Goal: Transaction & Acquisition: Purchase product/service

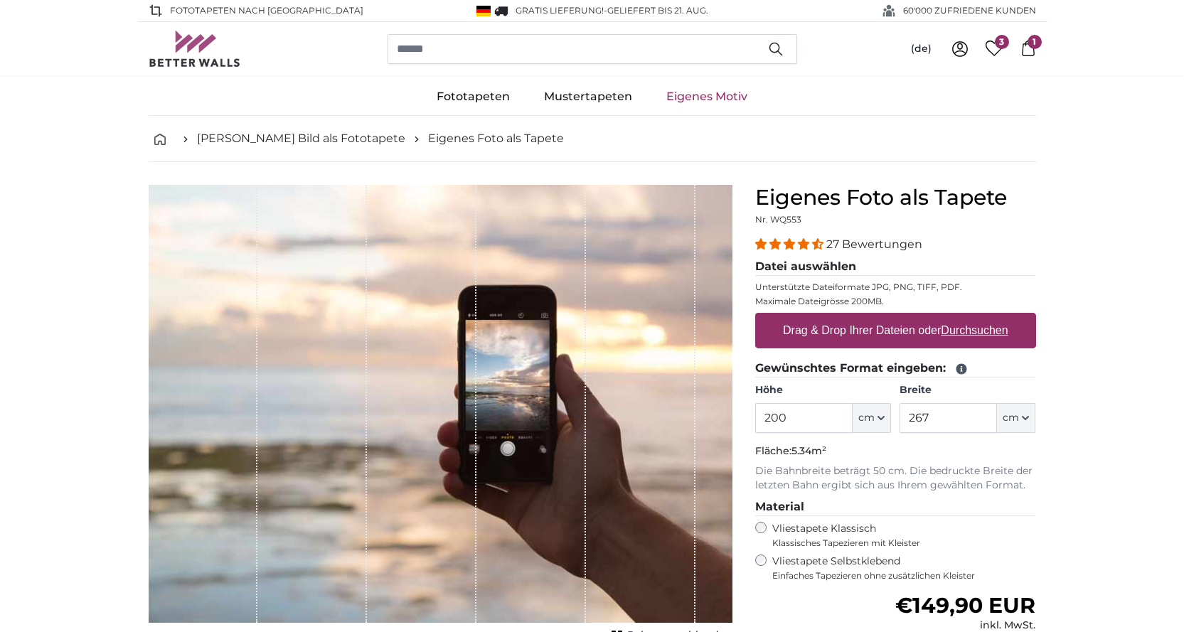
click at [896, 333] on label "Drag & Drop Ihrer Dateien oder Durchsuchen" at bounding box center [895, 330] width 237 height 28
click at [896, 317] on input "Drag & Drop Ihrer Dateien oder Durchsuchen" at bounding box center [895, 315] width 281 height 4
type input "**********"
click at [915, 331] on label "Drag & Drop Ihrer Dateien oder Durchsuchen" at bounding box center [895, 330] width 237 height 28
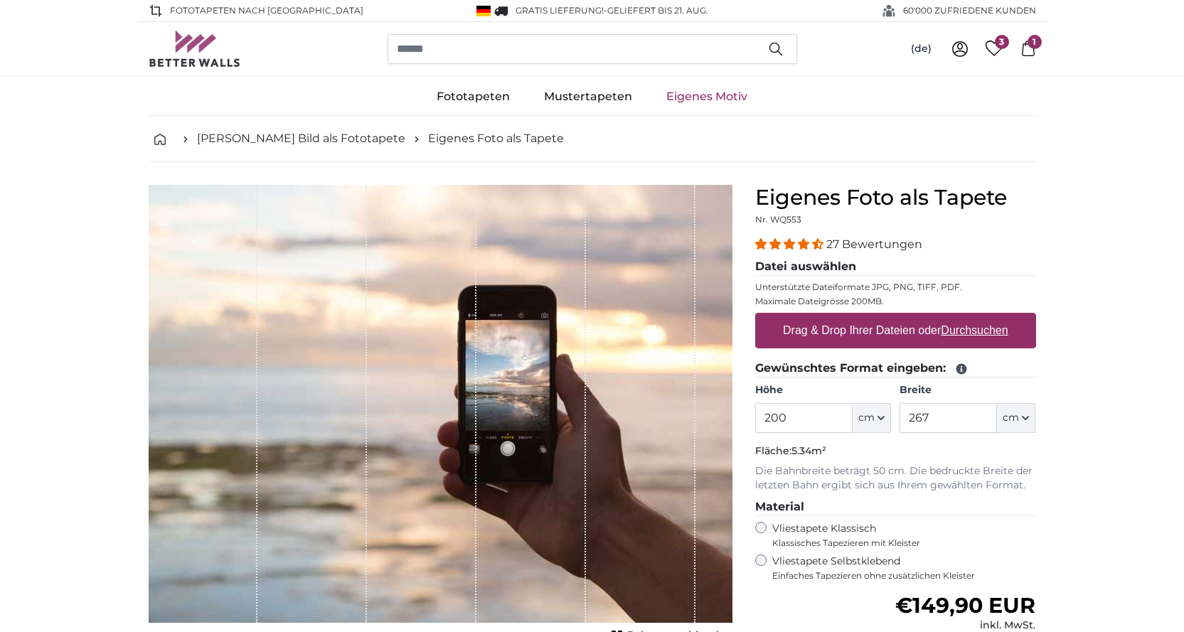
click at [915, 317] on input "Drag & Drop Ihrer Dateien oder Durchsuchen" at bounding box center [895, 315] width 281 height 4
type input "**********"
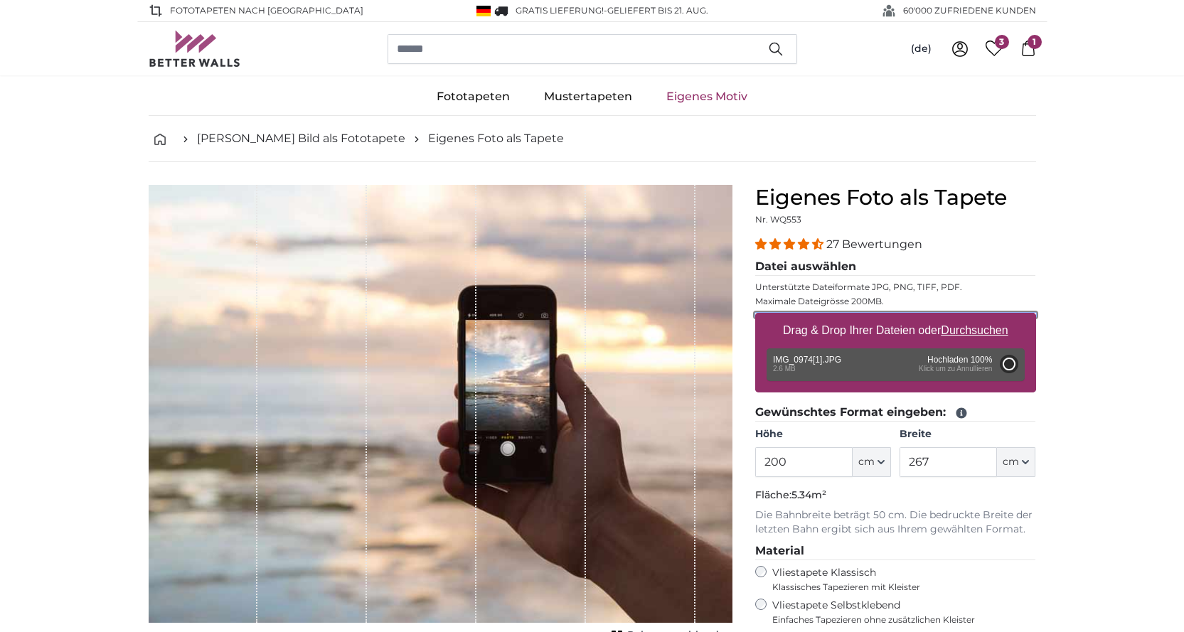
type input "266"
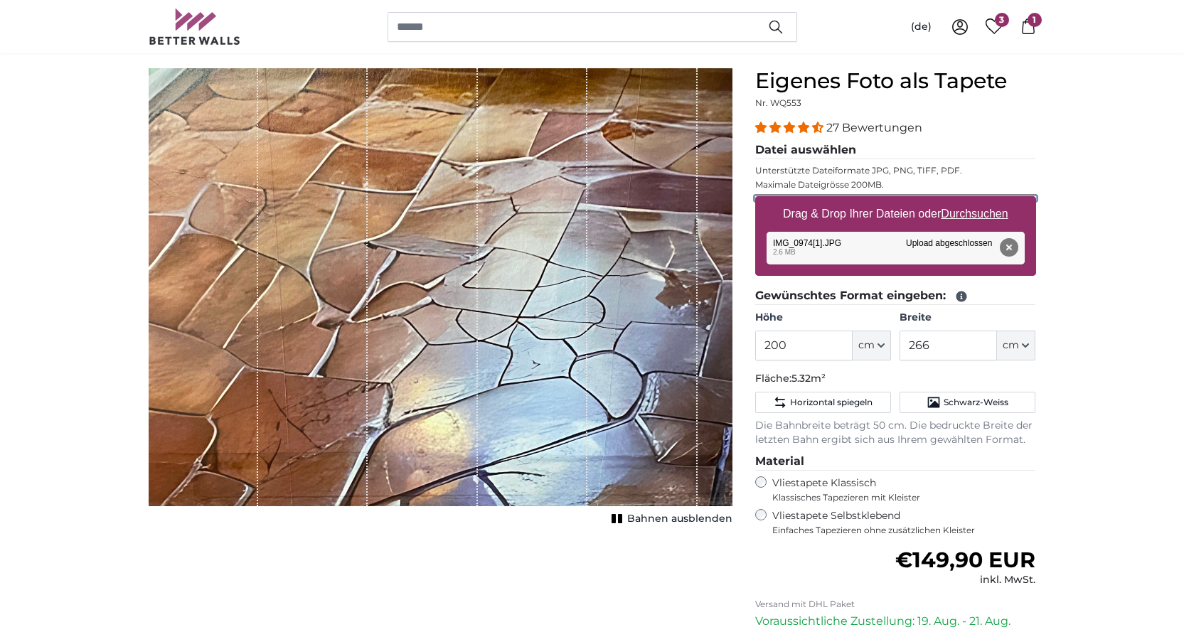
scroll to position [95, 0]
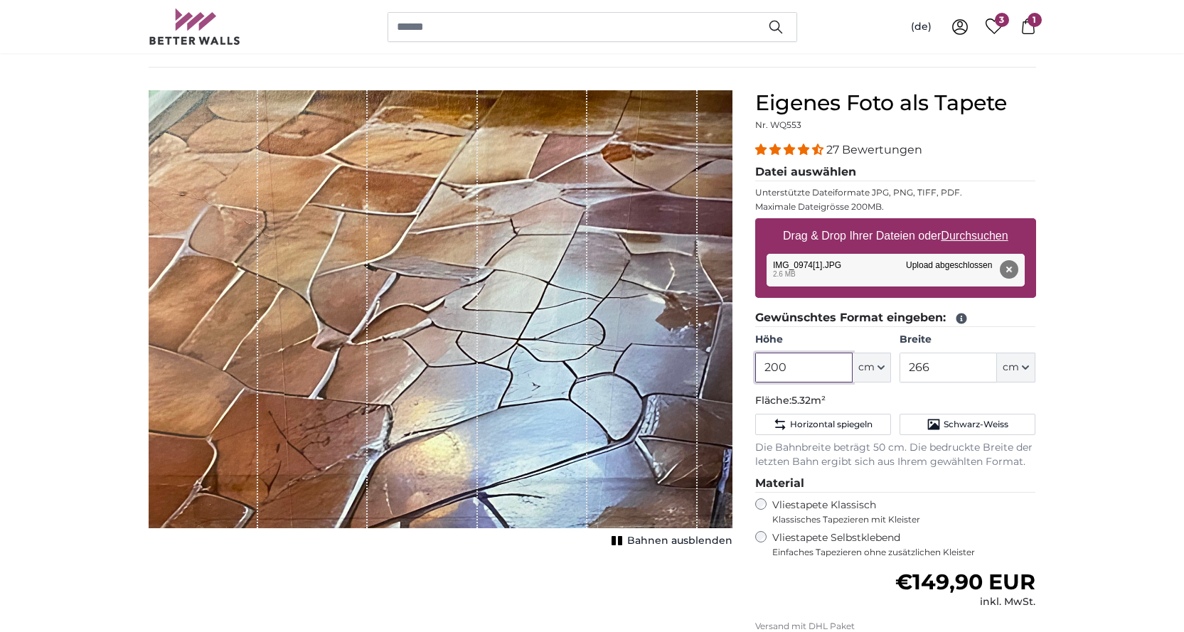
drag, startPoint x: 804, startPoint y: 365, endPoint x: 692, endPoint y: 384, distance: 113.3
click at [692, 384] on product-detail "Abbrechen Bild zuschneiden Bahnen ausblenden Eigenes Foto als Tapete Nr. WQ553 …" at bounding box center [592, 435] width 910 height 734
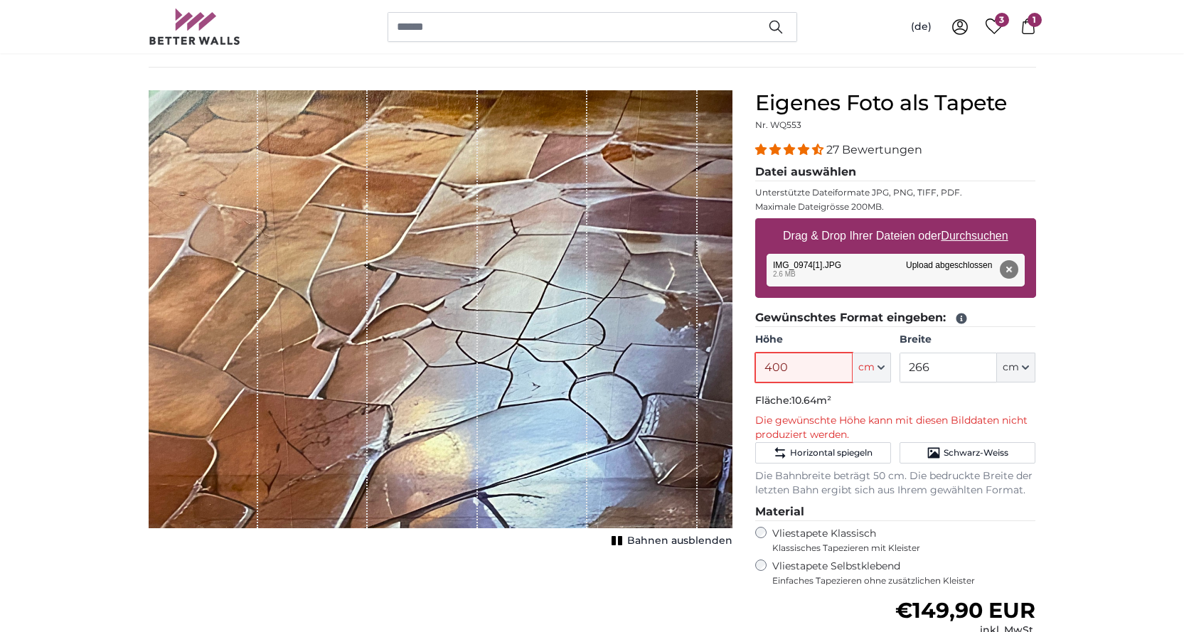
drag, startPoint x: 805, startPoint y: 365, endPoint x: 663, endPoint y: 380, distance: 143.0
click at [663, 380] on product-detail "Abbrechen Bild zuschneiden Bahnen ausblenden Eigenes Foto als Tapete Nr. WQ553 …" at bounding box center [592, 449] width 910 height 763
type input "200"
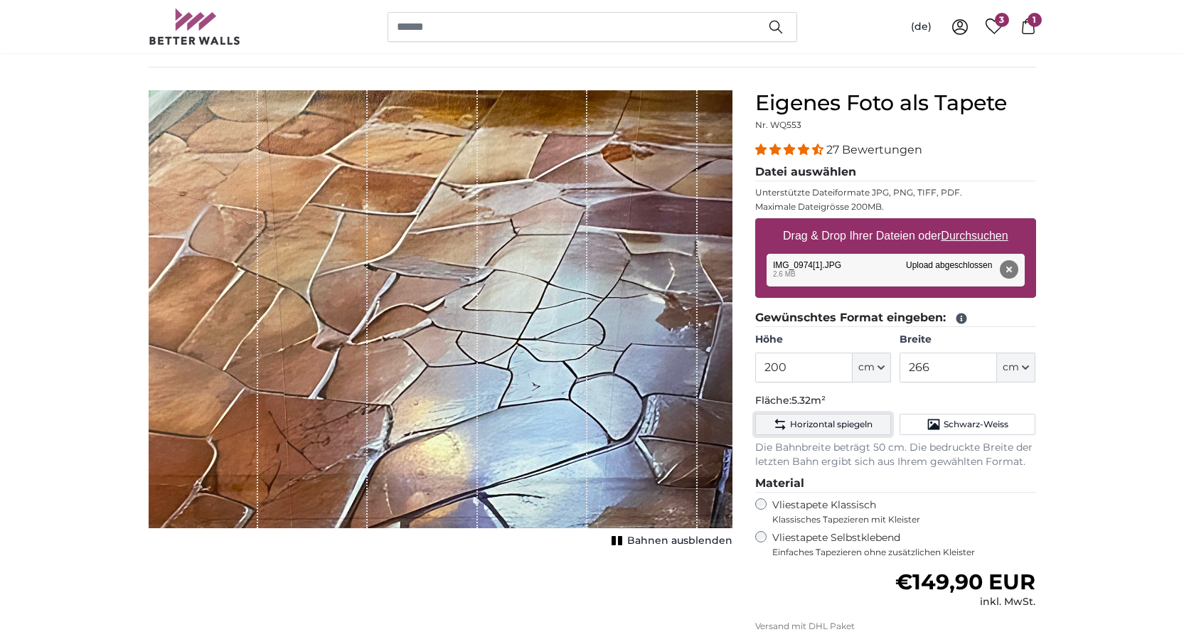
click at [814, 426] on span "Horizontal spiegeln" at bounding box center [831, 424] width 82 height 11
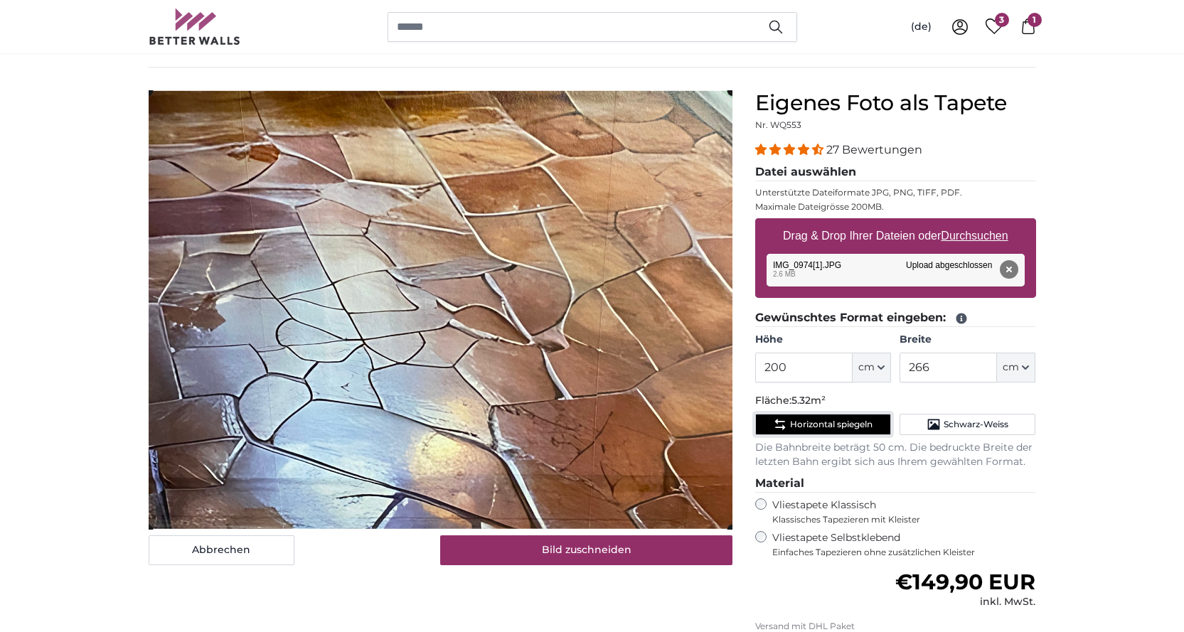
click at [814, 426] on span "Horizontal spiegeln" at bounding box center [831, 424] width 82 height 11
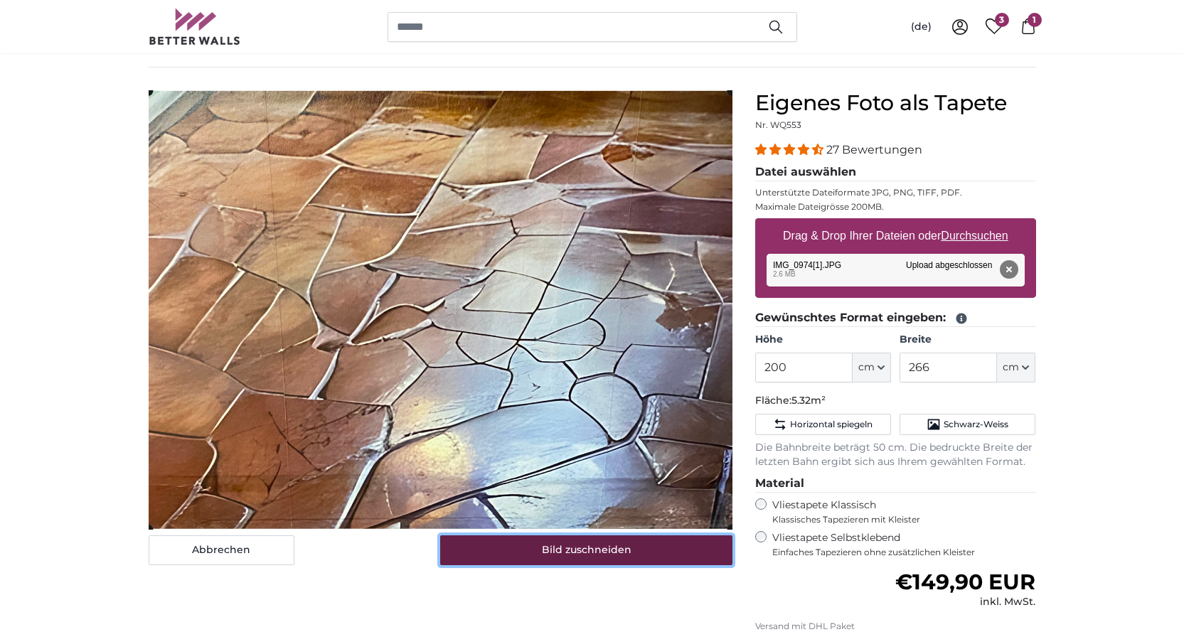
click at [583, 556] on button "Bild zuschneiden" at bounding box center [586, 550] width 292 height 30
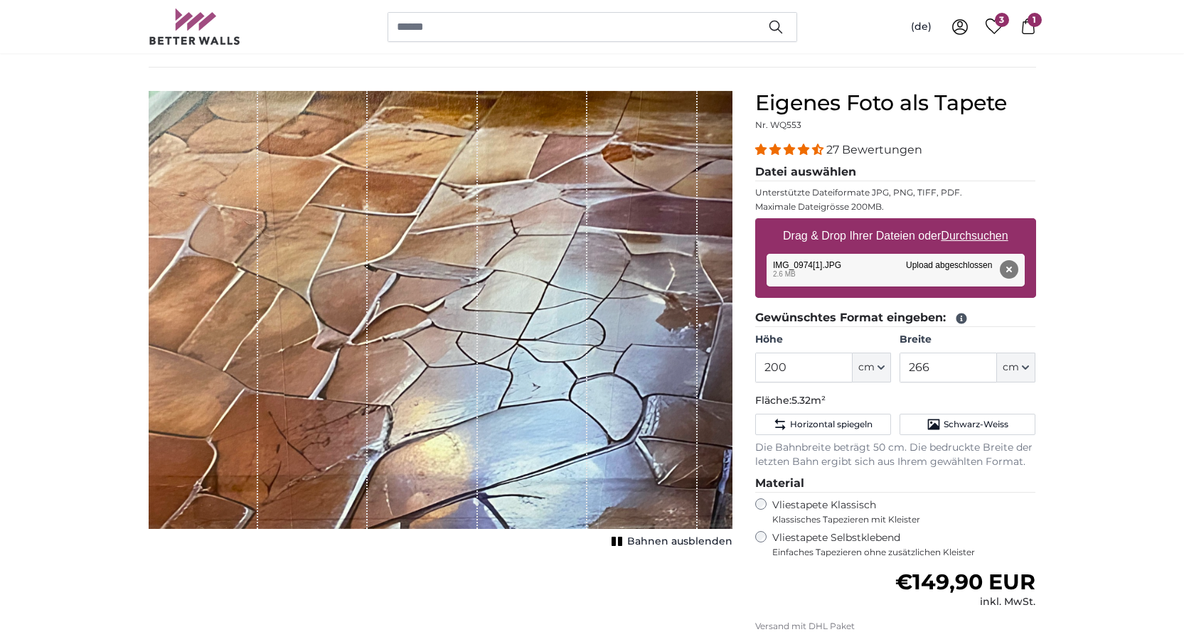
drag, startPoint x: 220, startPoint y: 92, endPoint x: 588, endPoint y: 508, distance: 555.0
click at [588, 508] on div "1 of 1" at bounding box center [441, 309] width 584 height 439
click at [523, 358] on div "1 of 1" at bounding box center [532, 309] width 109 height 439
drag, startPoint x: 620, startPoint y: 432, endPoint x: 566, endPoint y: 583, distance: 160.8
click at [566, 583] on div "Abbrechen Bild zuschneiden Bahnen ausblenden" at bounding box center [440, 446] width 606 height 712
